Goal: Task Accomplishment & Management: Complete application form

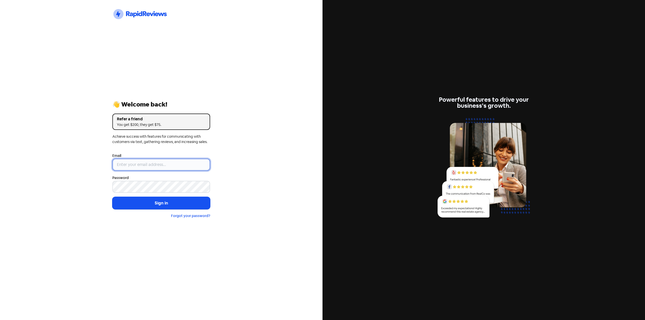
type input "[EMAIL_ADDRESS][DOMAIN_NAME]"
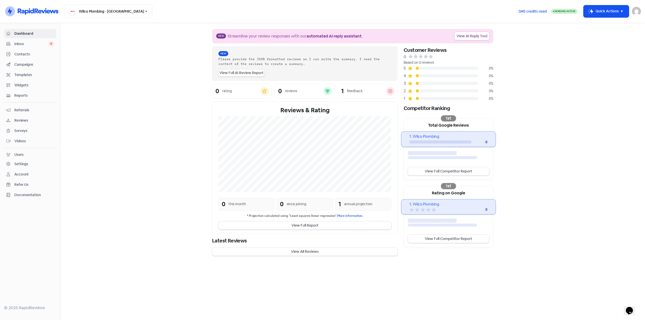
click at [28, 52] on span "Contacts" at bounding box center [34, 54] width 40 height 5
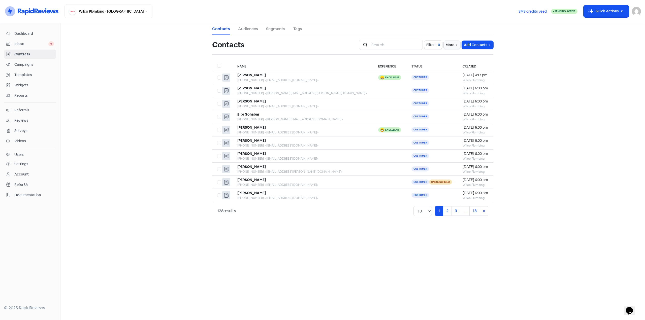
click at [22, 53] on span "Contacts" at bounding box center [34, 54] width 40 height 5
click at [479, 288] on main "Contacts Audiences Segments Tags Contacts Icon For Search Filters 0 More Add Co…" at bounding box center [353, 172] width 585 height 298
click at [449, 212] on link "2" at bounding box center [447, 212] width 9 height 10
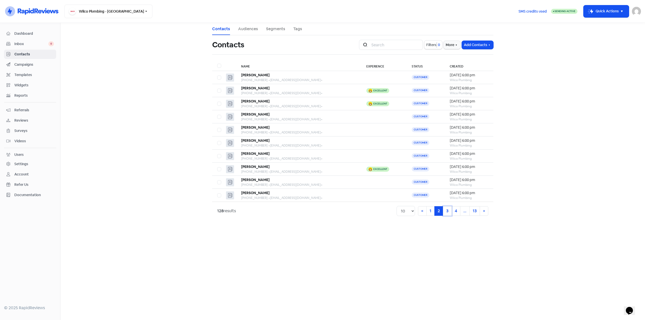
click at [449, 212] on link "3" at bounding box center [447, 212] width 9 height 10
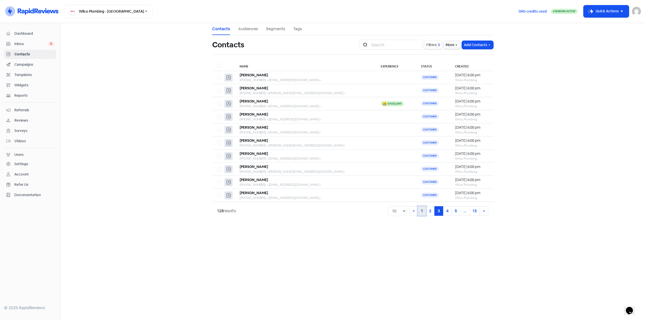
click at [422, 213] on link "1" at bounding box center [422, 212] width 8 height 10
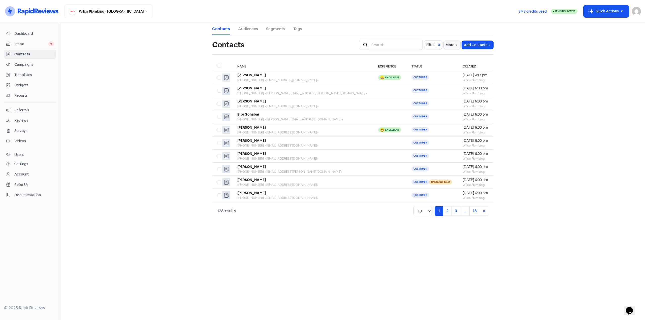
click at [384, 44] on input "search" at bounding box center [396, 45] width 54 height 10
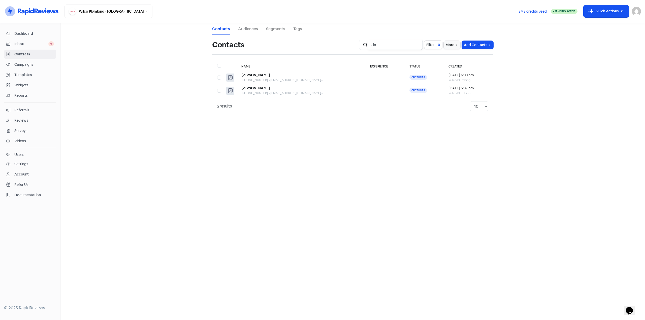
type input "d"
type input "k"
type input "j"
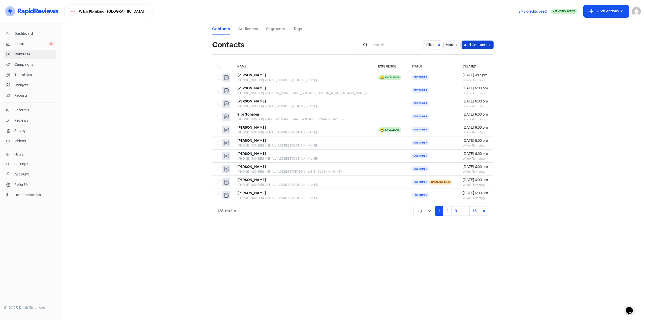
click at [487, 44] on button "Add Contacts" at bounding box center [478, 45] width 32 height 8
click at [475, 53] on button "Add a contact" at bounding box center [472, 56] width 43 height 10
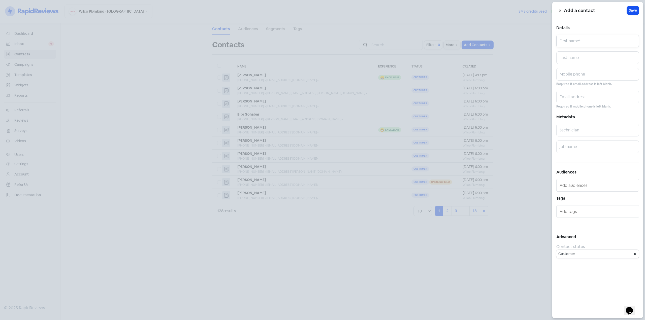
click at [587, 45] on input "text" at bounding box center [598, 41] width 83 height 13
paste input "[PERSON_NAME]"
type input "[PERSON_NAME]"
paste input "Mcinnies"
type input "Mcinnies"
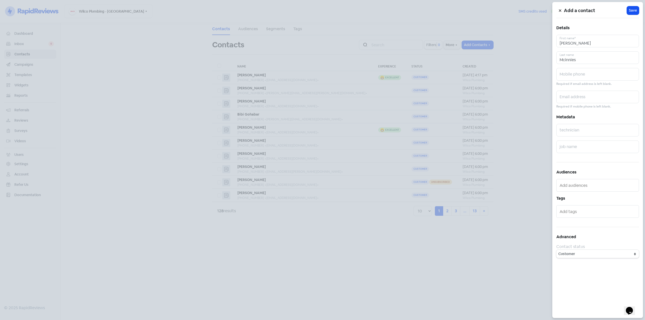
click at [607, 111] on div "Add a contact Icon For Loading Save Details [PERSON_NAME] First name* Mcinnies …" at bounding box center [598, 160] width 91 height 316
click at [578, 75] on input "text" at bounding box center [598, 74] width 83 height 13
paste input "0417208873"
click at [576, 76] on input "0417208873" at bounding box center [598, 74] width 83 height 13
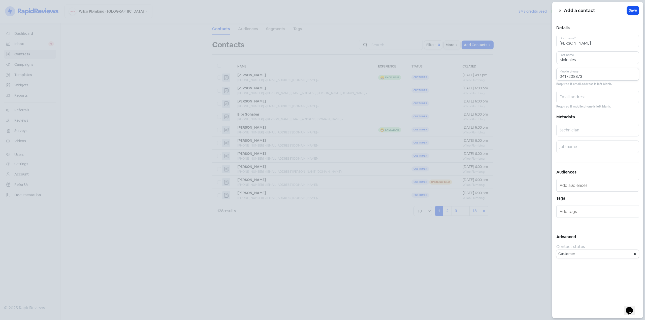
paste input "2778817"
type input "0412778817"
click at [590, 134] on input "text" at bounding box center [598, 130] width 83 height 13
click at [581, 99] on input "text" at bounding box center [598, 97] width 83 height 13
paste input "[EMAIL_ADDRESS][DOMAIN_NAME]"
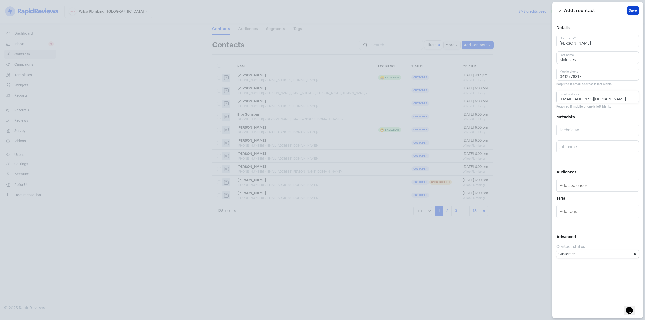
type input "[EMAIL_ADDRESS][DOMAIN_NAME]"
click at [631, 10] on span "Save" at bounding box center [633, 10] width 8 height 5
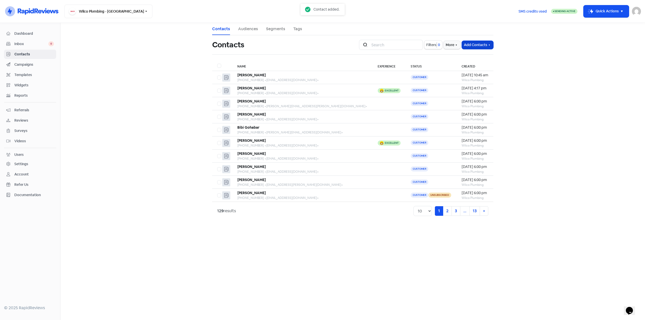
click at [473, 44] on button "Add Contacts" at bounding box center [478, 45] width 32 height 8
click at [467, 52] on button "Add a contact" at bounding box center [472, 56] width 43 height 10
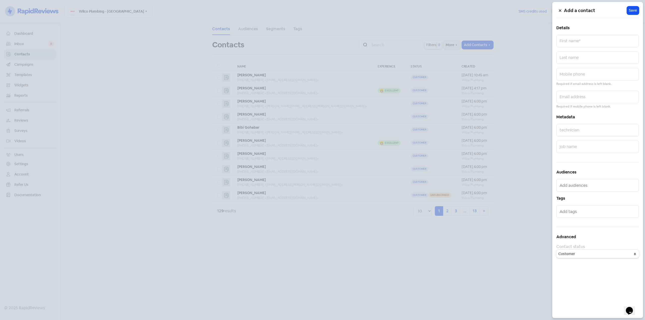
click at [341, 26] on div at bounding box center [322, 160] width 645 height 320
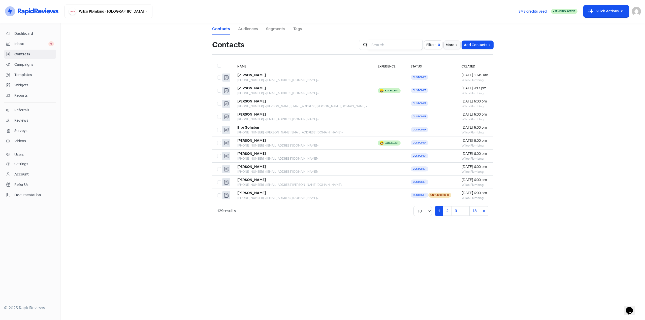
click at [399, 45] on input "search" at bounding box center [396, 45] width 54 height 10
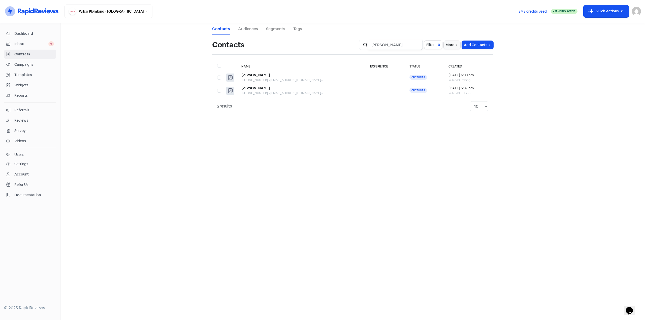
type input "[PERSON_NAME]"
click at [472, 44] on button "Add Contacts" at bounding box center [478, 45] width 32 height 8
click at [464, 57] on button "Add a contact" at bounding box center [472, 56] width 43 height 10
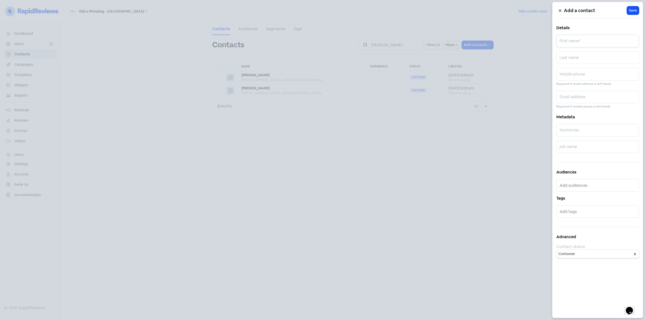
click at [582, 40] on input "text" at bounding box center [598, 41] width 83 height 13
paste input "[PERSON_NAME]"
type input "[PERSON_NAME]"
click at [578, 57] on input "text" at bounding box center [598, 57] width 83 height 13
paste input "[PERSON_NAME]"
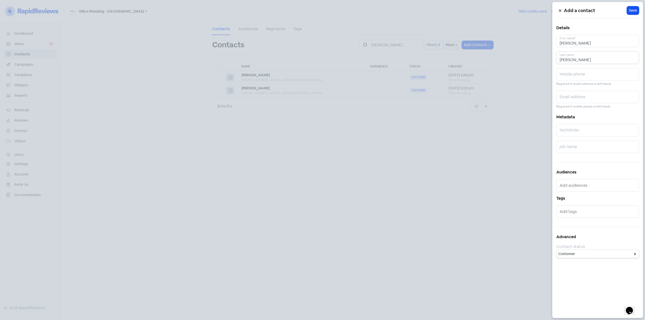
type input "[PERSON_NAME]"
click at [597, 132] on input "text" at bounding box center [598, 130] width 83 height 13
click at [581, 79] on input "text" at bounding box center [598, 74] width 83 height 13
paste input "0417208873"
type input "0417208873"
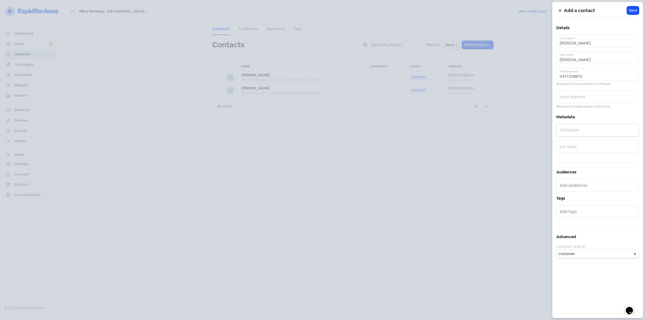
click at [596, 133] on input "text" at bounding box center [598, 130] width 83 height 13
click at [580, 95] on input "text" at bounding box center [598, 97] width 83 height 13
paste input "[PERSON_NAME][EMAIL_ADDRESS][DOMAIN_NAME]"
type input "[PERSON_NAME][EMAIL_ADDRESS][DOMAIN_NAME]"
click at [633, 12] on span "Save" at bounding box center [633, 10] width 8 height 5
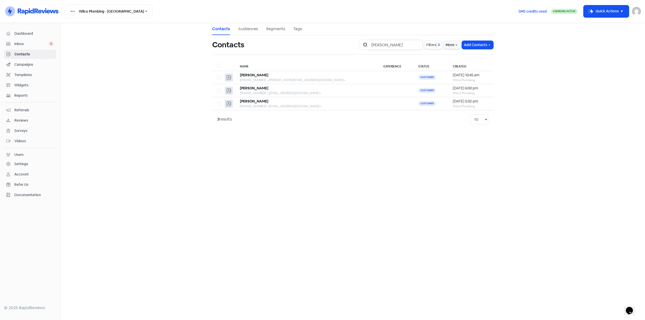
click at [378, 41] on input "[PERSON_NAME]" at bounding box center [396, 45] width 54 height 10
click at [381, 44] on input "Kedar" at bounding box center [396, 45] width 54 height 10
type input "[PERSON_NAME]"
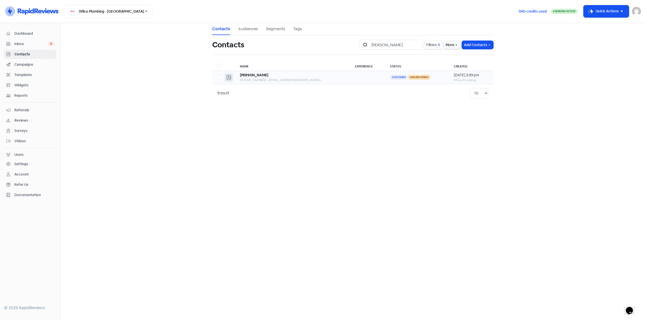
click at [294, 76] on div "[PERSON_NAME]" at bounding box center [292, 75] width 105 height 5
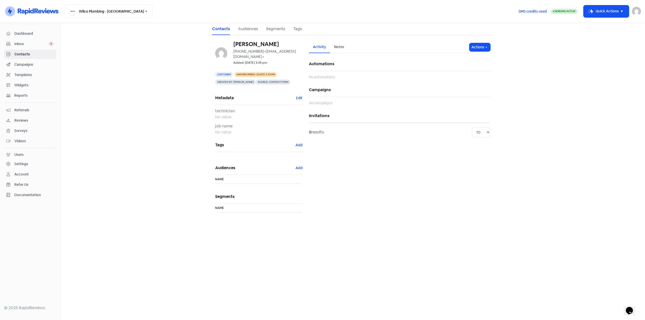
click at [27, 43] on span "Inbox" at bounding box center [31, 43] width 34 height 5
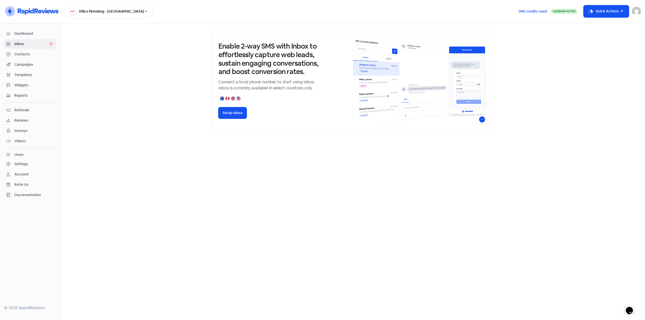
click at [31, 32] on span "Dashboard" at bounding box center [34, 33] width 40 height 5
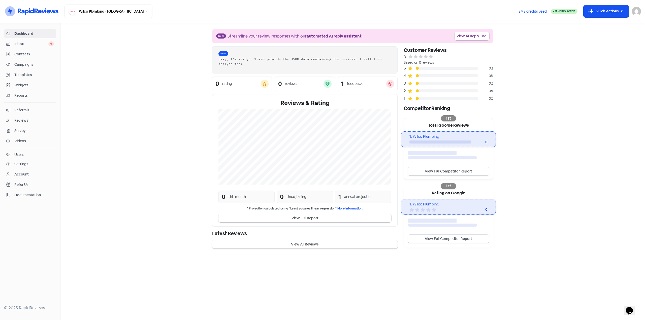
click at [29, 51] on link "Contacts" at bounding box center [30, 54] width 52 height 9
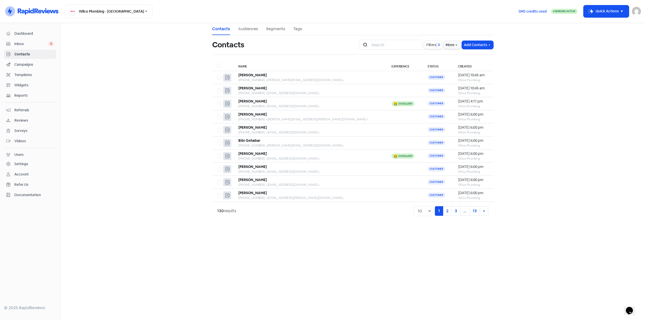
click at [436, 46] on button "Filters 0" at bounding box center [434, 45] width 18 height 9
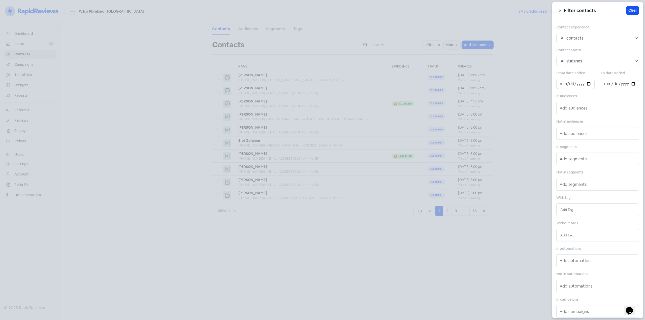
click at [436, 46] on div at bounding box center [322, 160] width 645 height 320
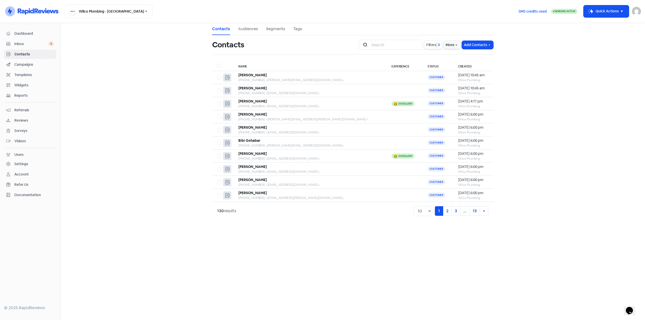
click at [438, 47] on span "0" at bounding box center [438, 44] width 3 height 5
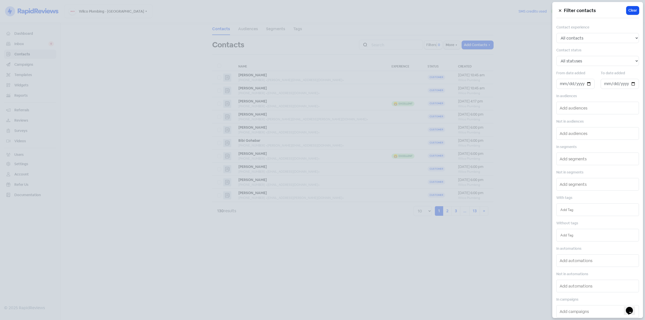
click at [435, 46] on div at bounding box center [322, 160] width 645 height 320
